Goal: Browse casually: Explore the website without a specific task or goal

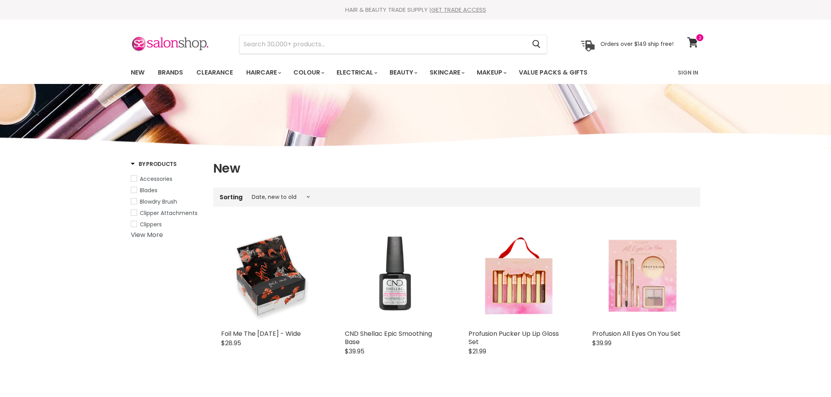
select select "created-descending"
click at [134, 69] on link "New" at bounding box center [138, 72] width 26 height 16
select select "created-descending"
